Goal: Task Accomplishment & Management: Manage account settings

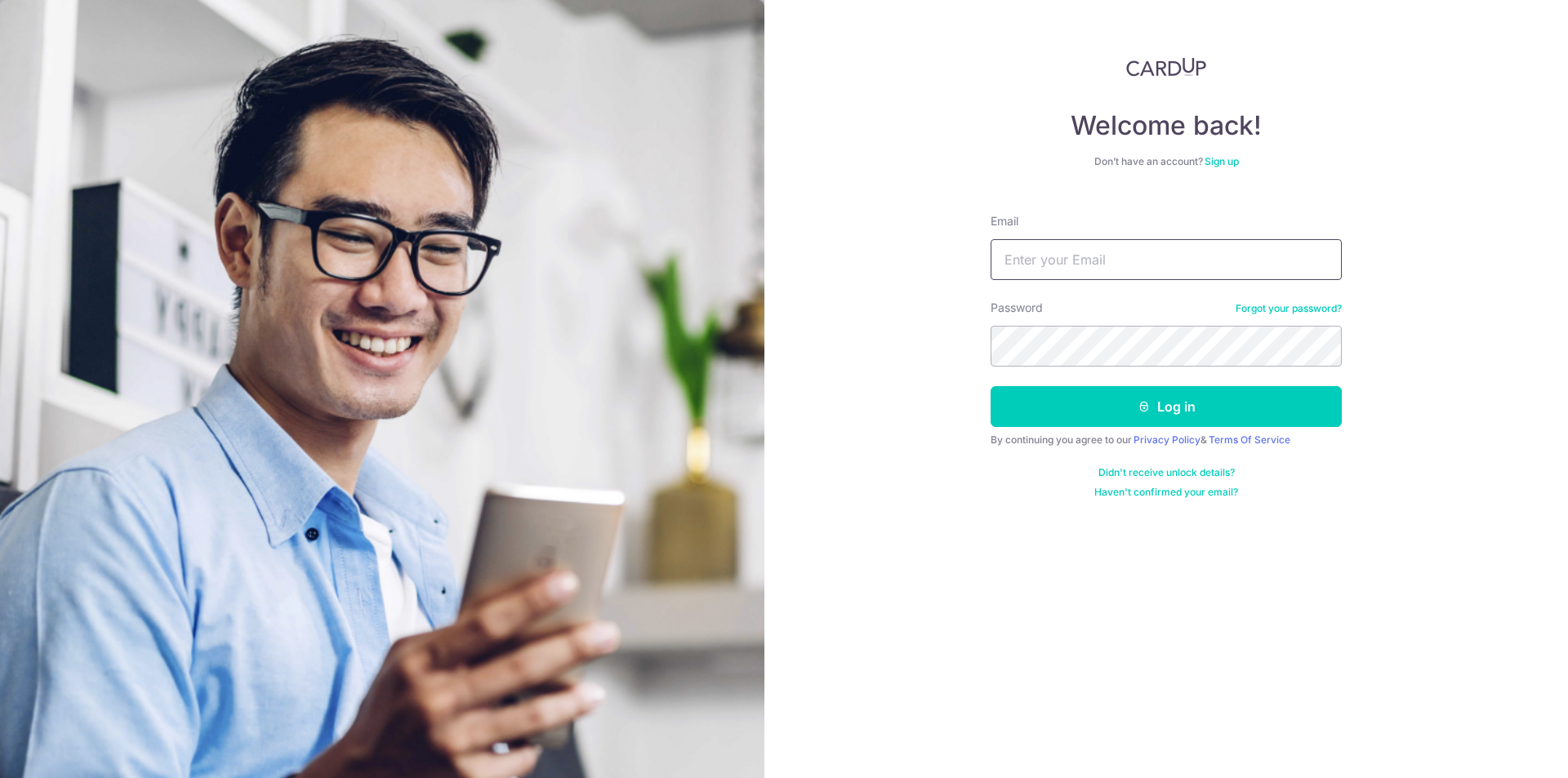
click at [1052, 268] on input "Email" at bounding box center [1165, 260] width 351 height 41
type input "[EMAIL_ADDRESS][DOMAIN_NAME]"
click at [990, 387] on button "Log in" at bounding box center [1165, 407] width 351 height 41
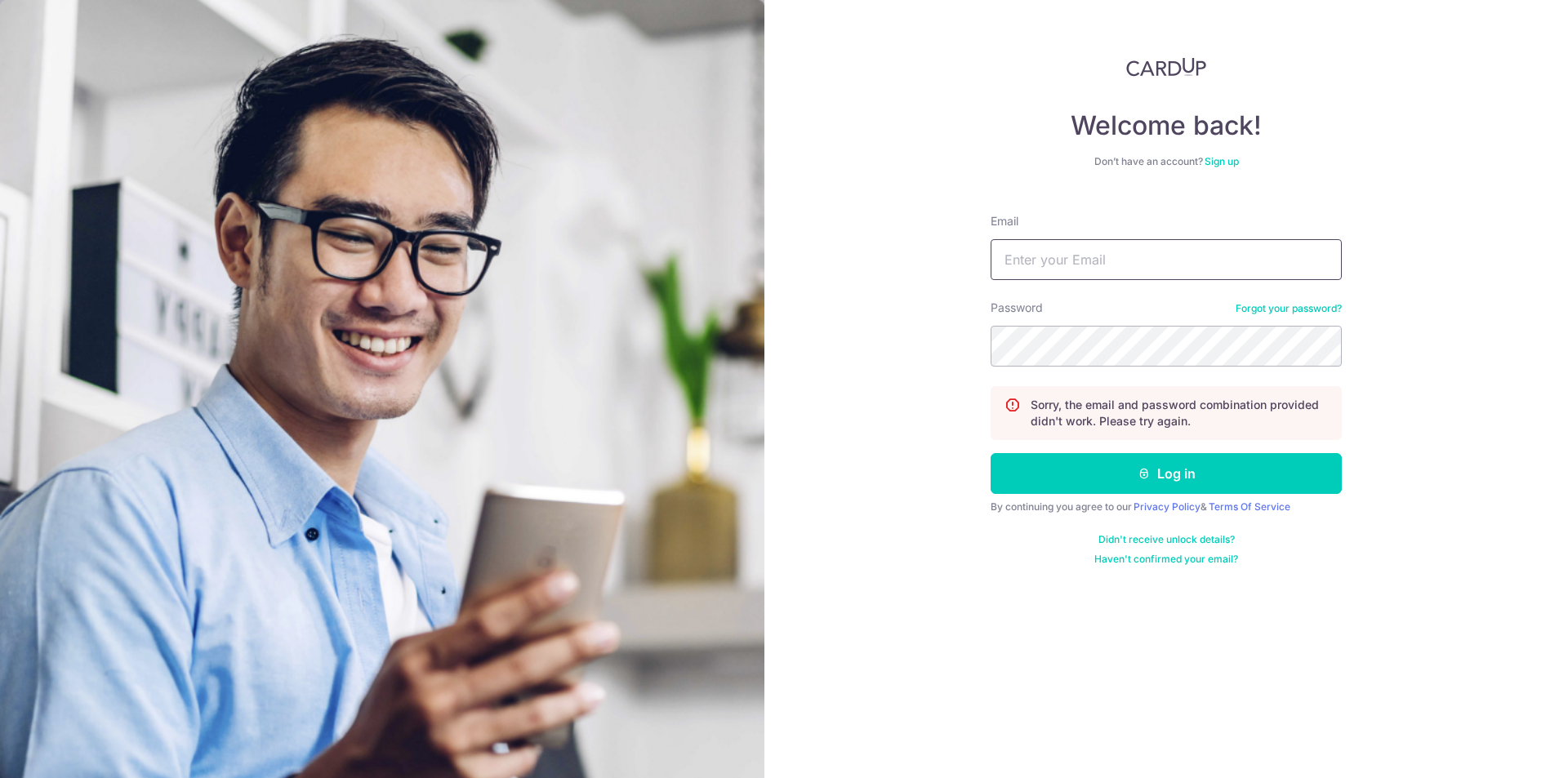
click at [1117, 241] on input "Email" at bounding box center [1165, 260] width 351 height 41
type input "[EMAIL_ADDRESS][DOMAIN_NAME]"
click at [990, 453] on button "Log in" at bounding box center [1165, 474] width 351 height 41
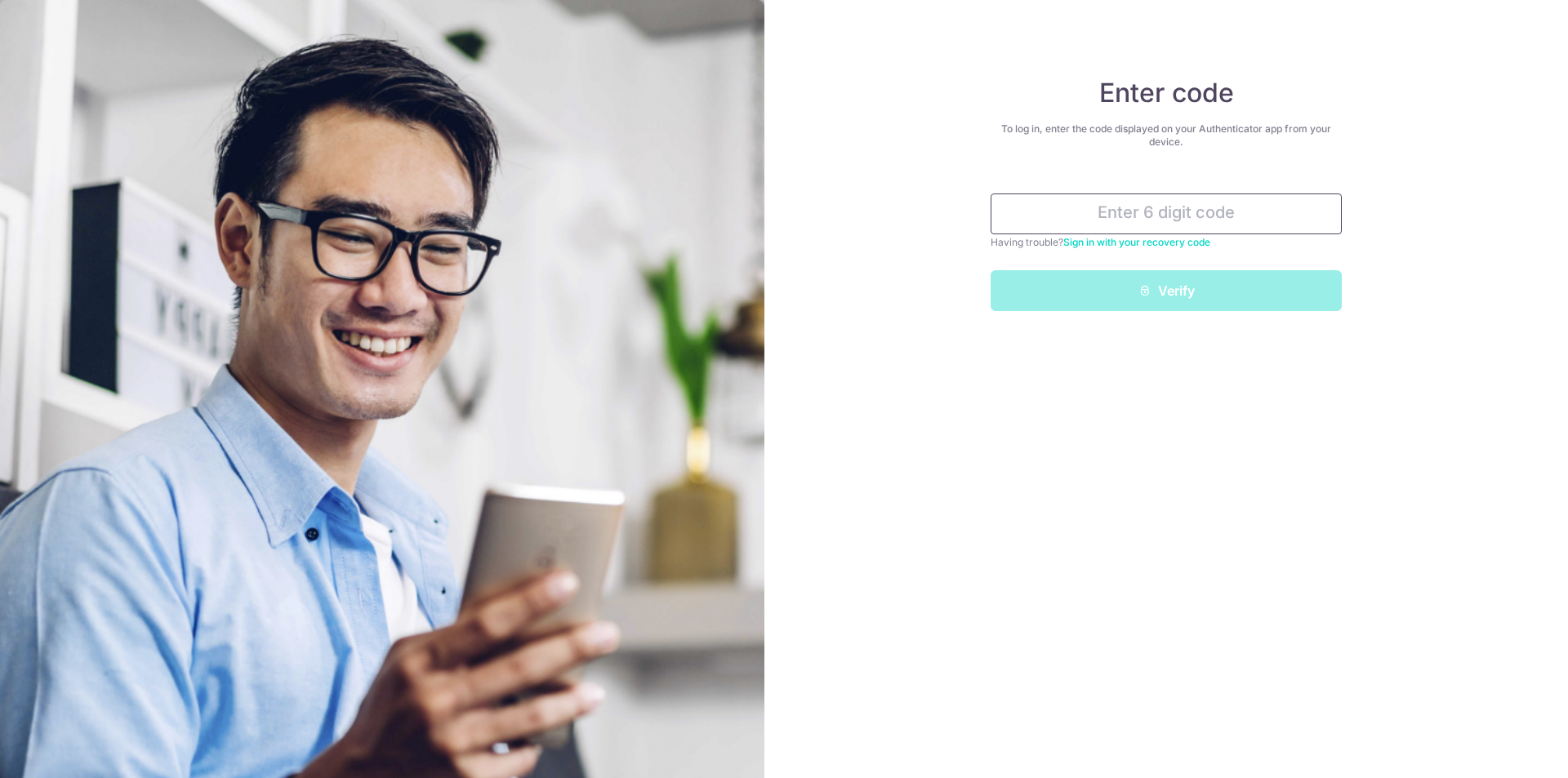
click at [1159, 214] on input "text" at bounding box center [1165, 214] width 351 height 41
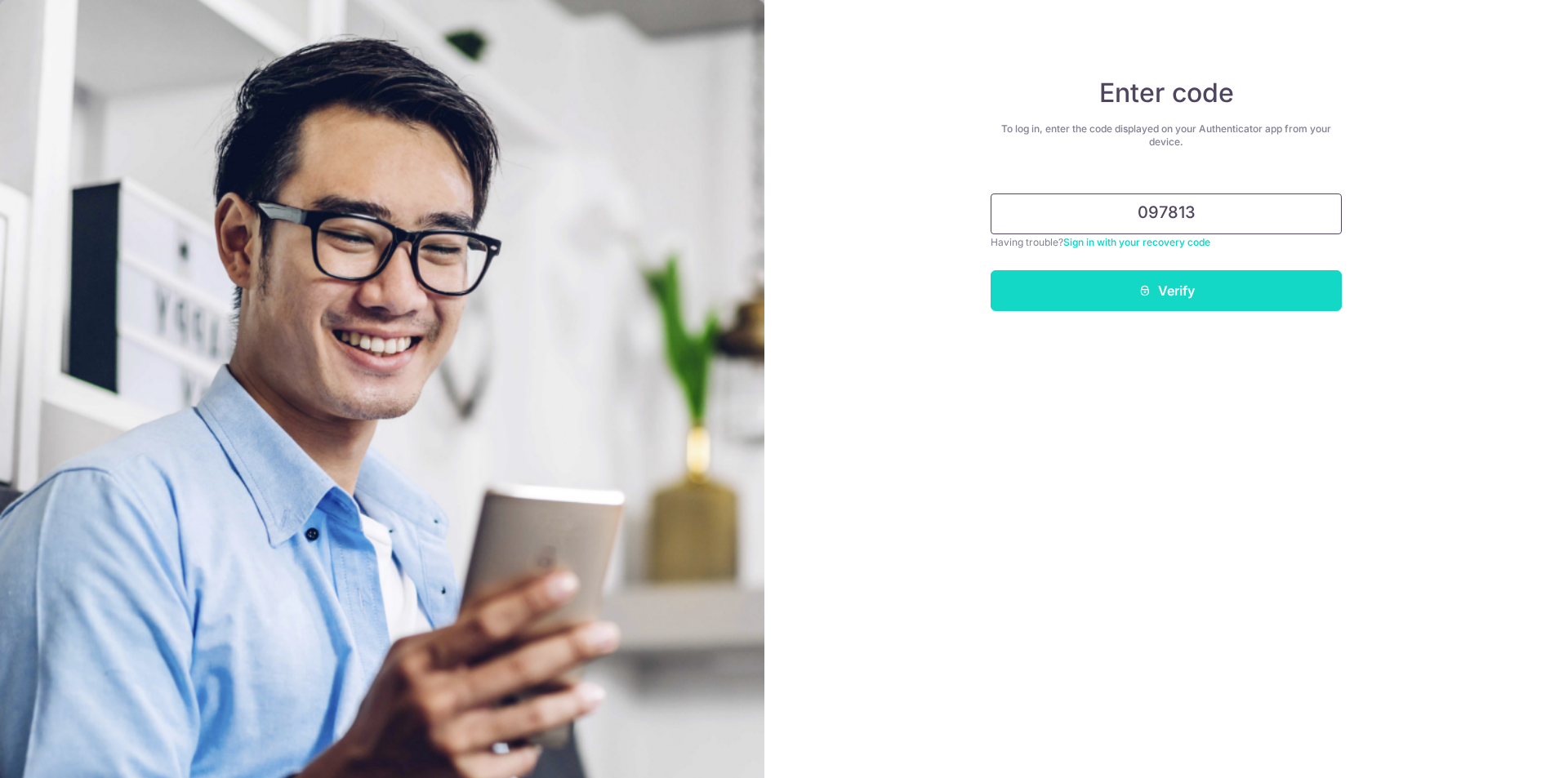
type input "097813"
click at [1202, 296] on button "Verify" at bounding box center [1165, 291] width 351 height 41
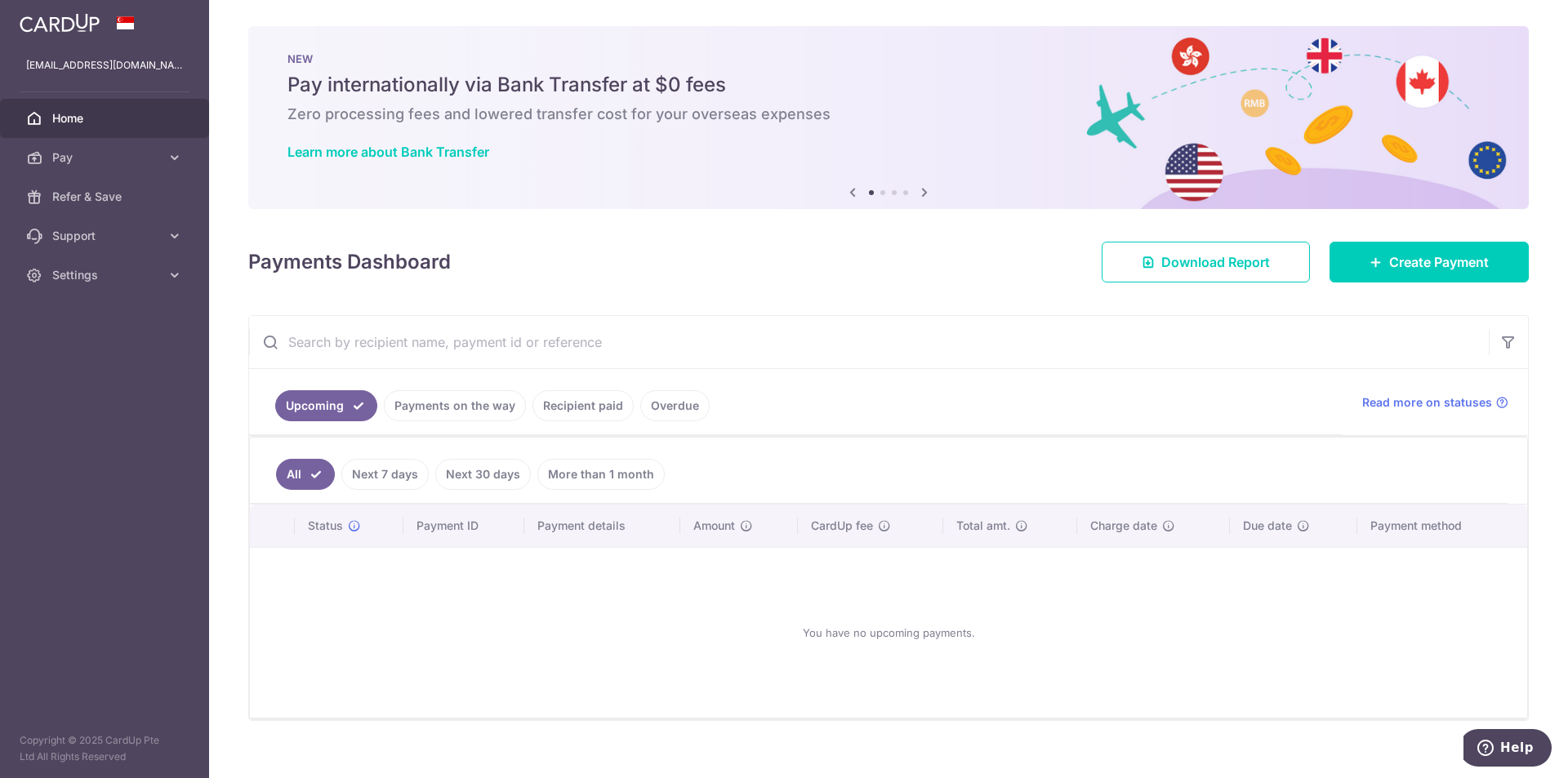
click at [488, 416] on link "Payments on the way" at bounding box center [455, 406] width 142 height 31
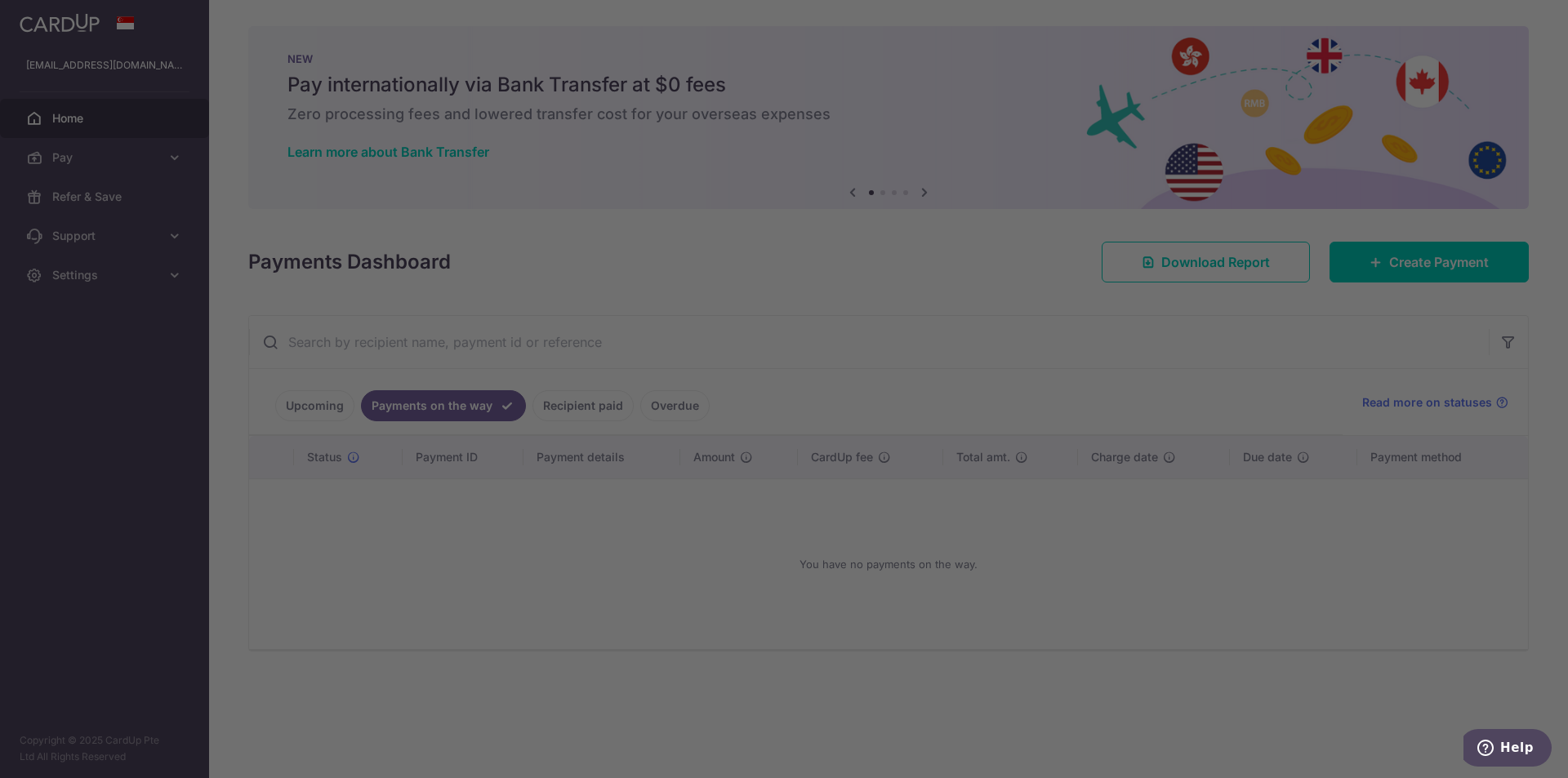
click at [568, 334] on div at bounding box center [791, 393] width 1583 height 786
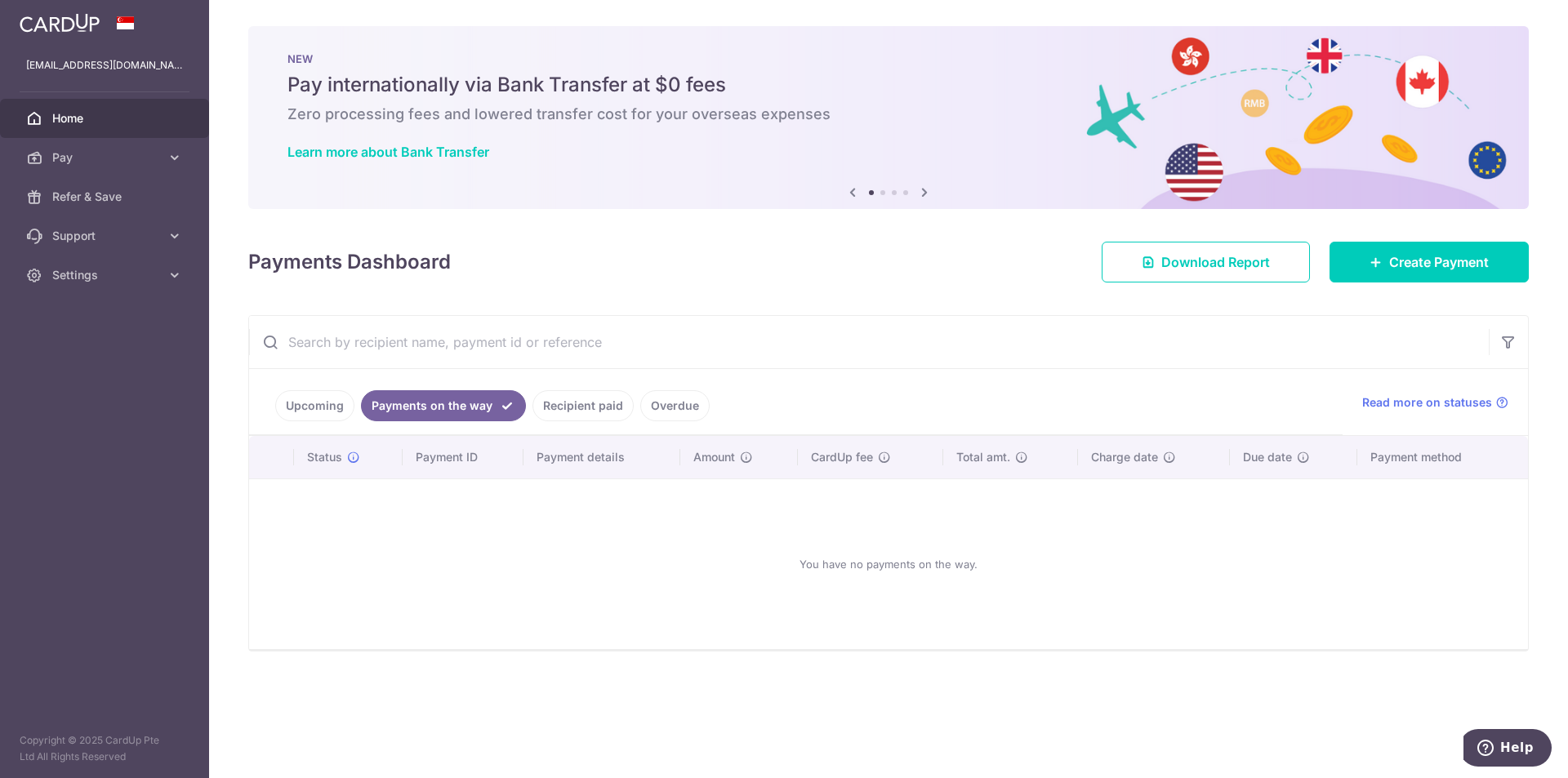
click at [593, 421] on link "Recipient paid" at bounding box center [582, 406] width 101 height 31
